Goal: Information Seeking & Learning: Learn about a topic

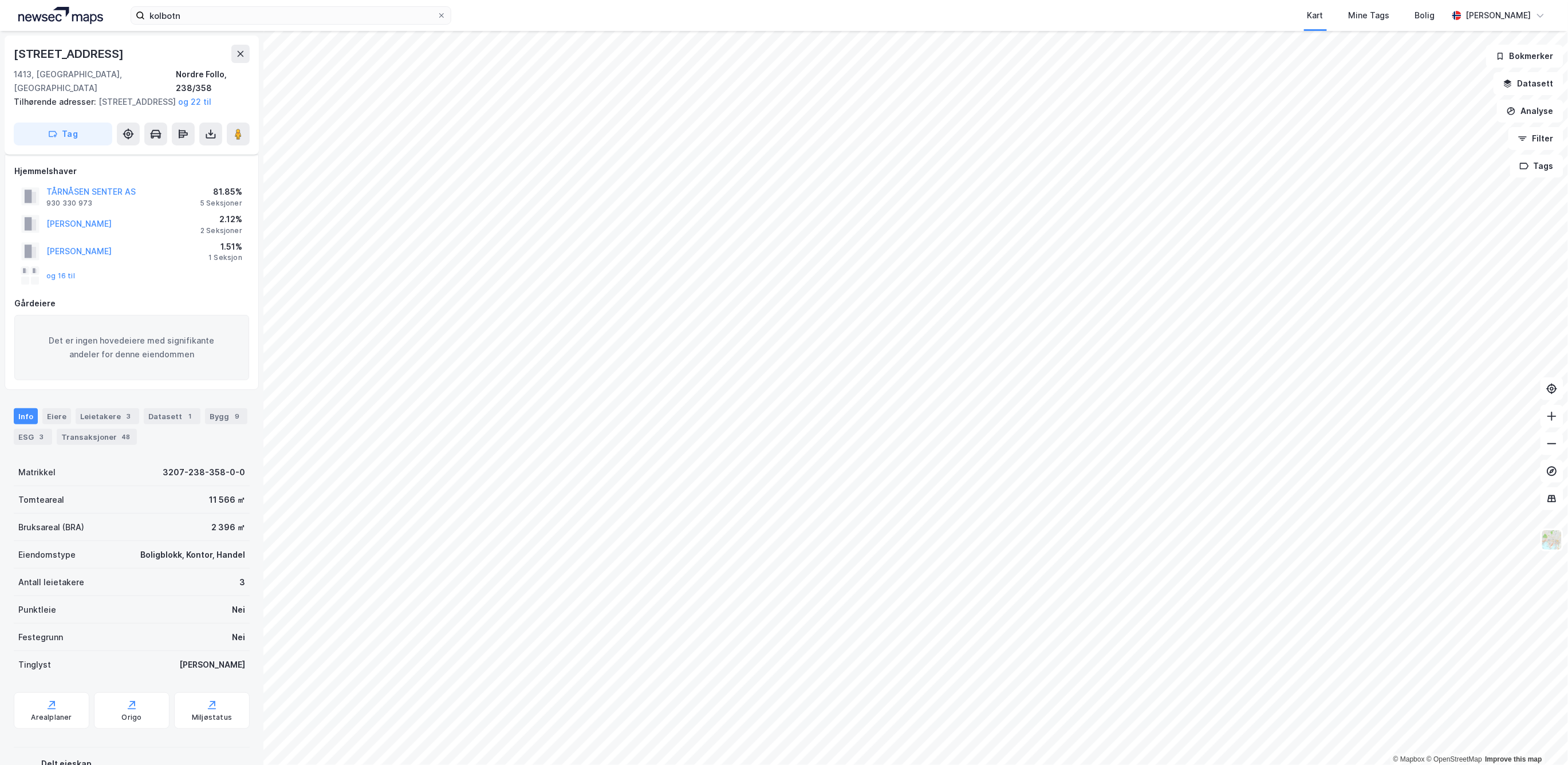
scroll to position [94, 0]
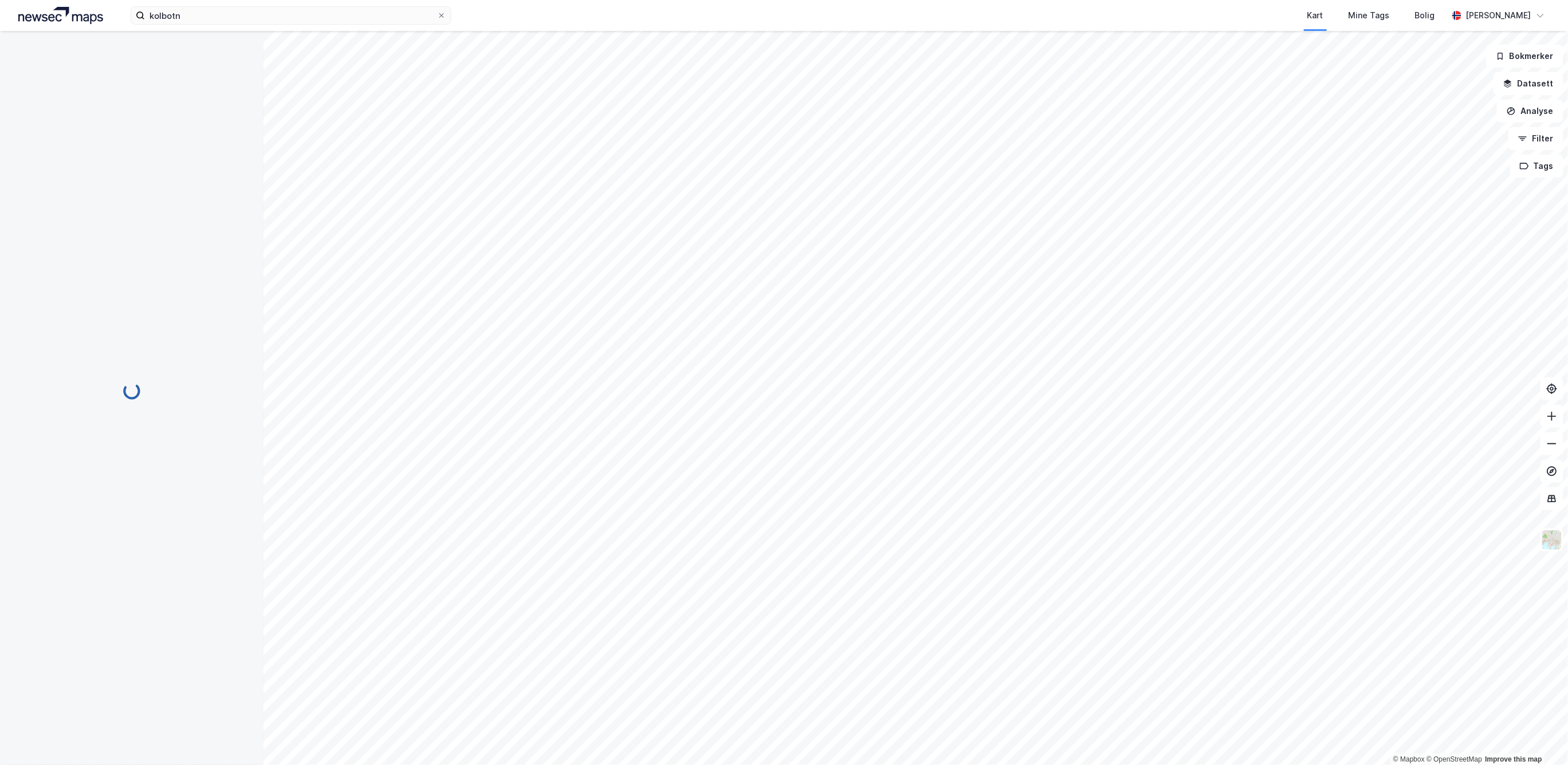
scroll to position [94, 0]
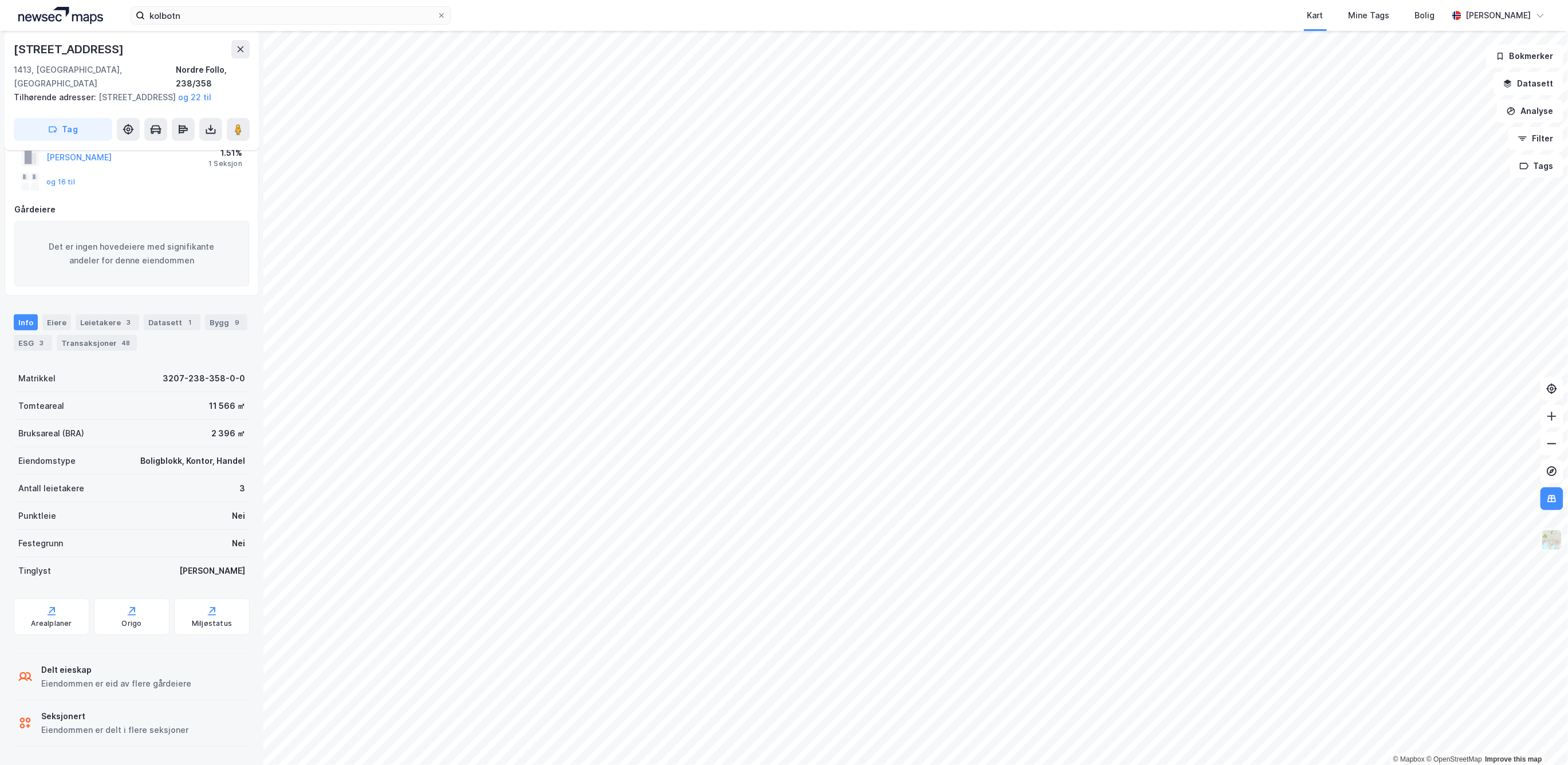
click at [1553, 543] on img at bounding box center [1552, 540] width 22 height 22
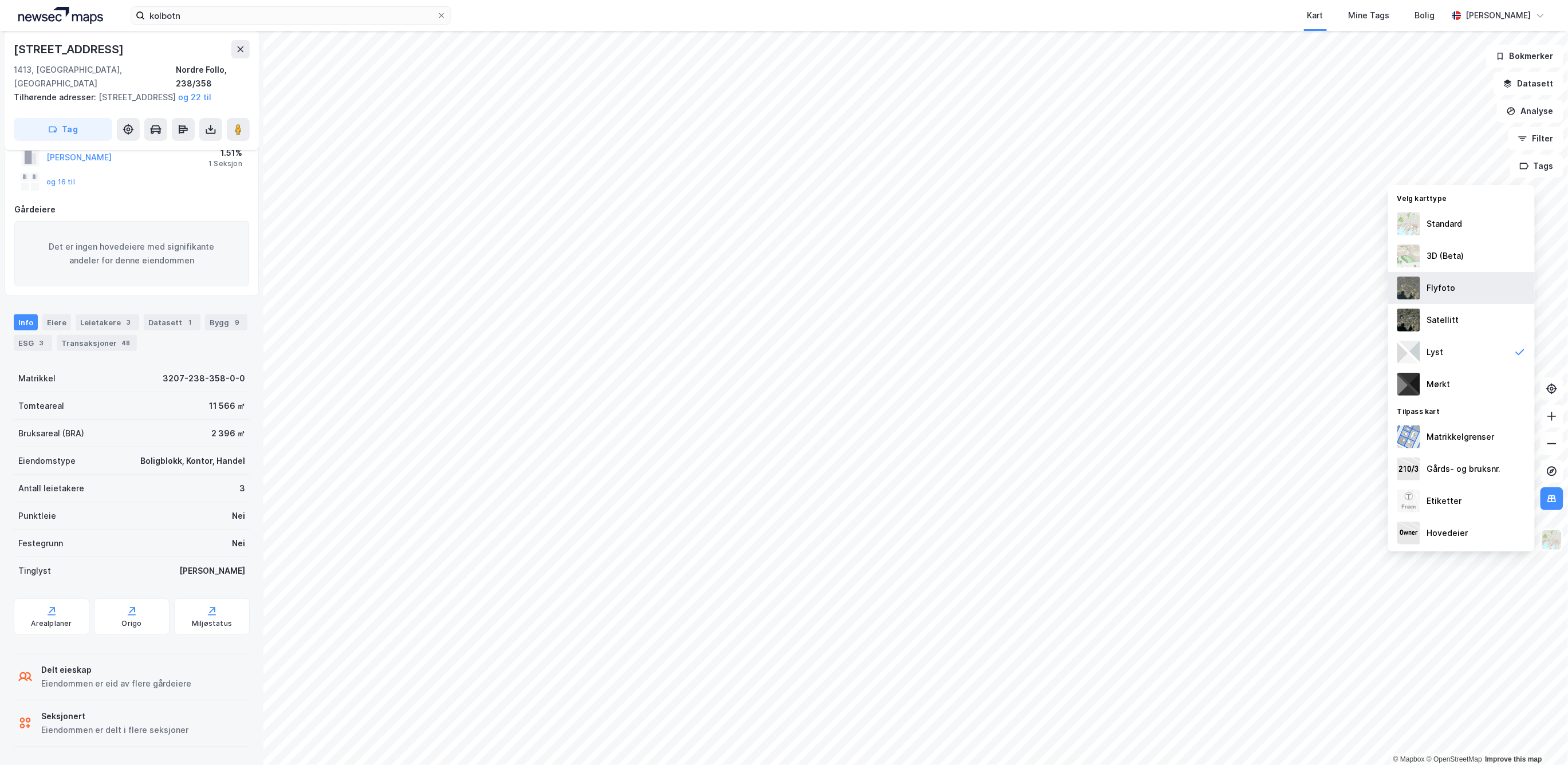
click at [1447, 279] on div "Flyfoto" at bounding box center [1461, 288] width 147 height 32
